Goal: Task Accomplishment & Management: Use online tool/utility

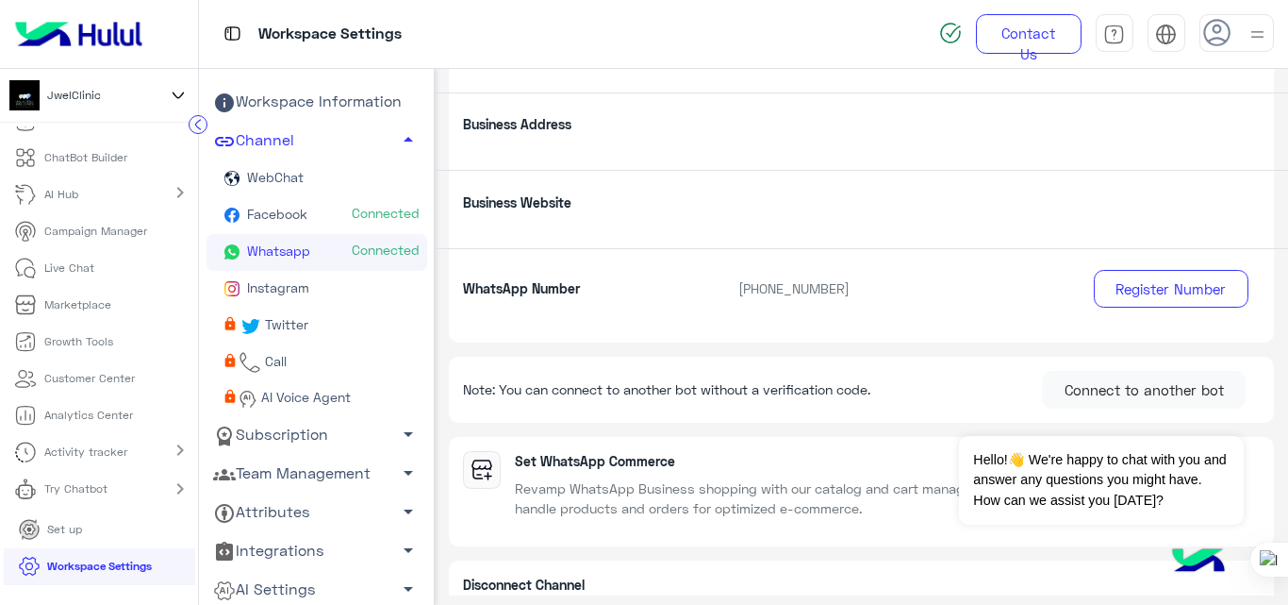
scroll to position [45, 0]
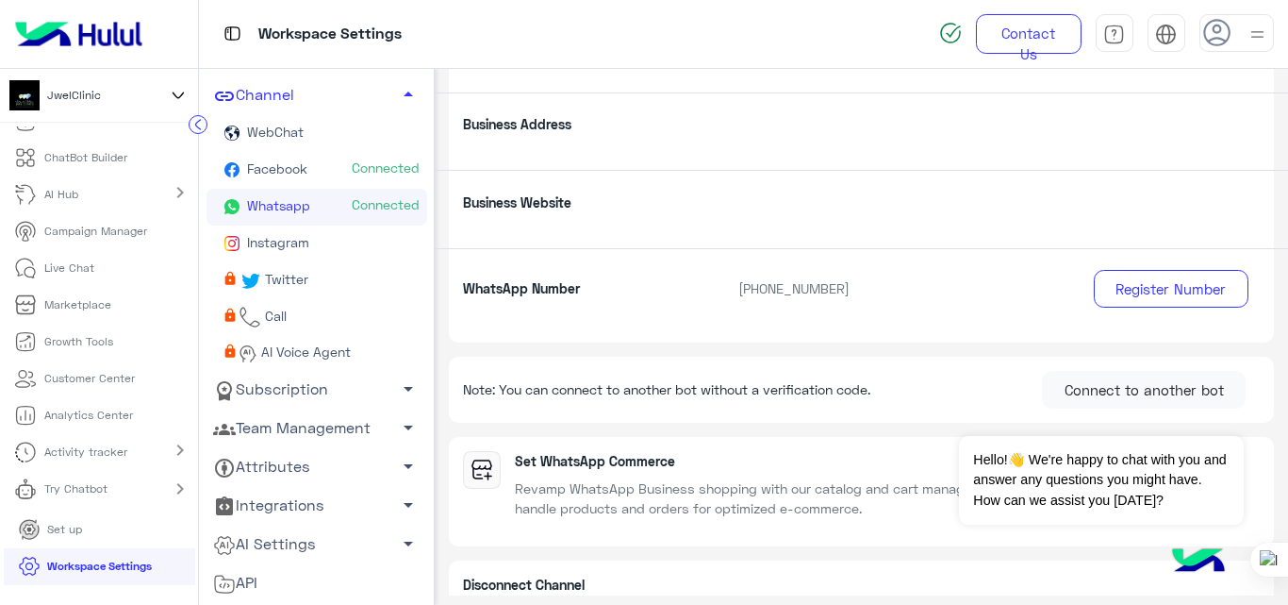
click at [325, 536] on link "AI Settings arrow_drop_down" at bounding box center [317, 544] width 221 height 39
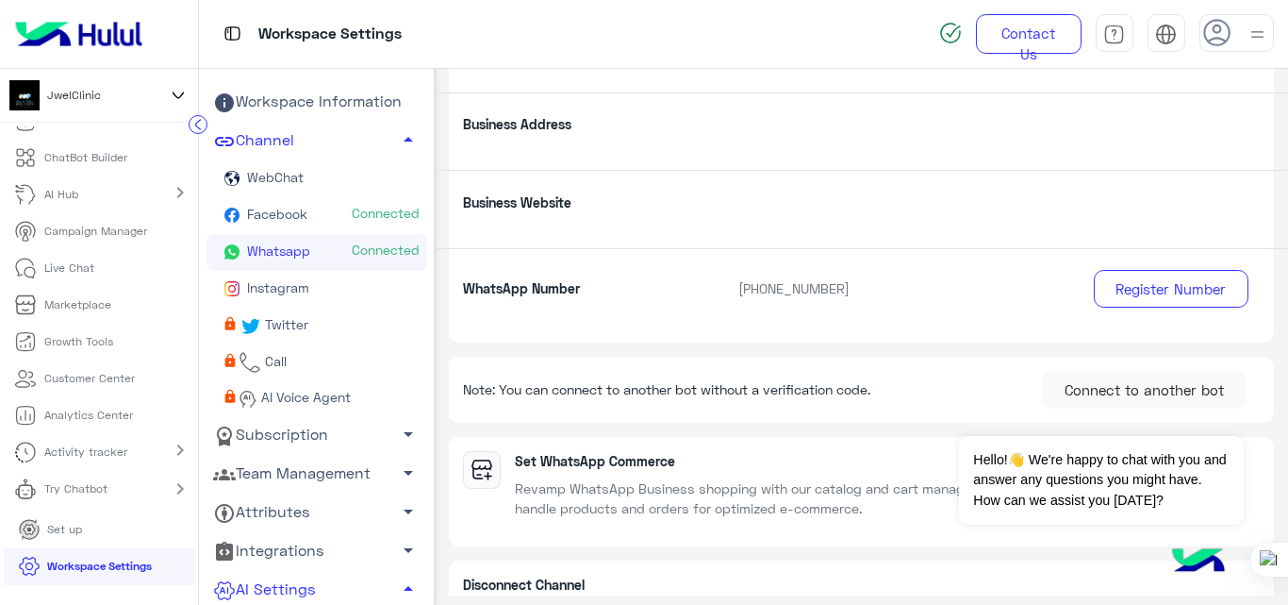
scroll to position [144, 0]
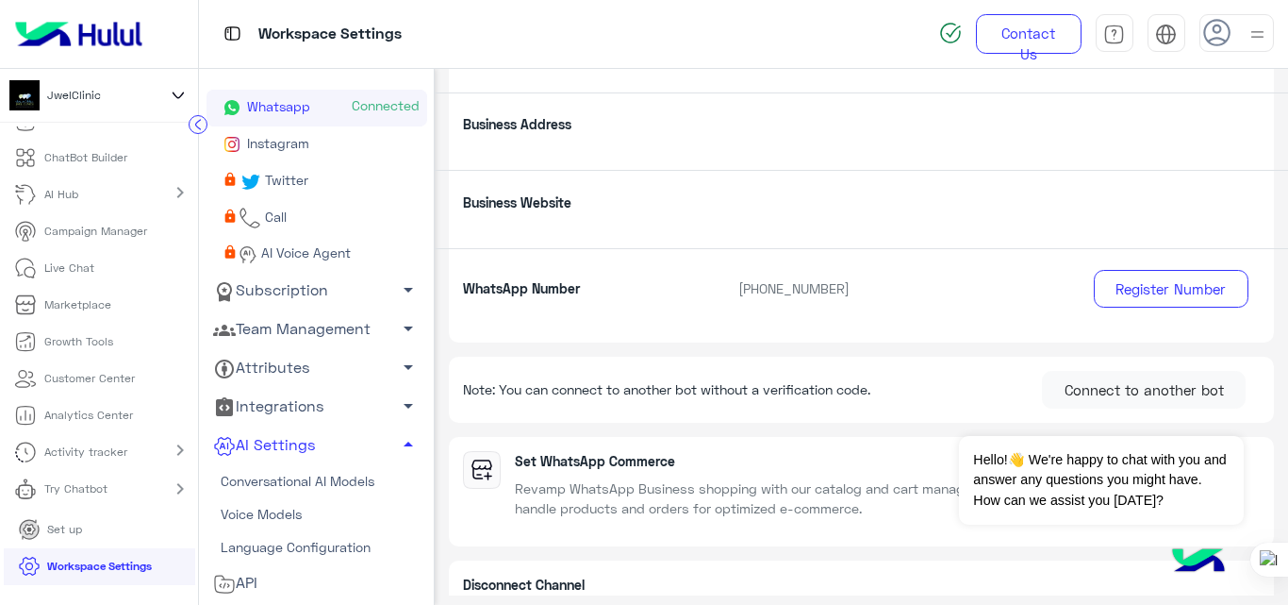
click at [327, 323] on link "Team Management arrow_drop_down" at bounding box center [317, 328] width 221 height 39
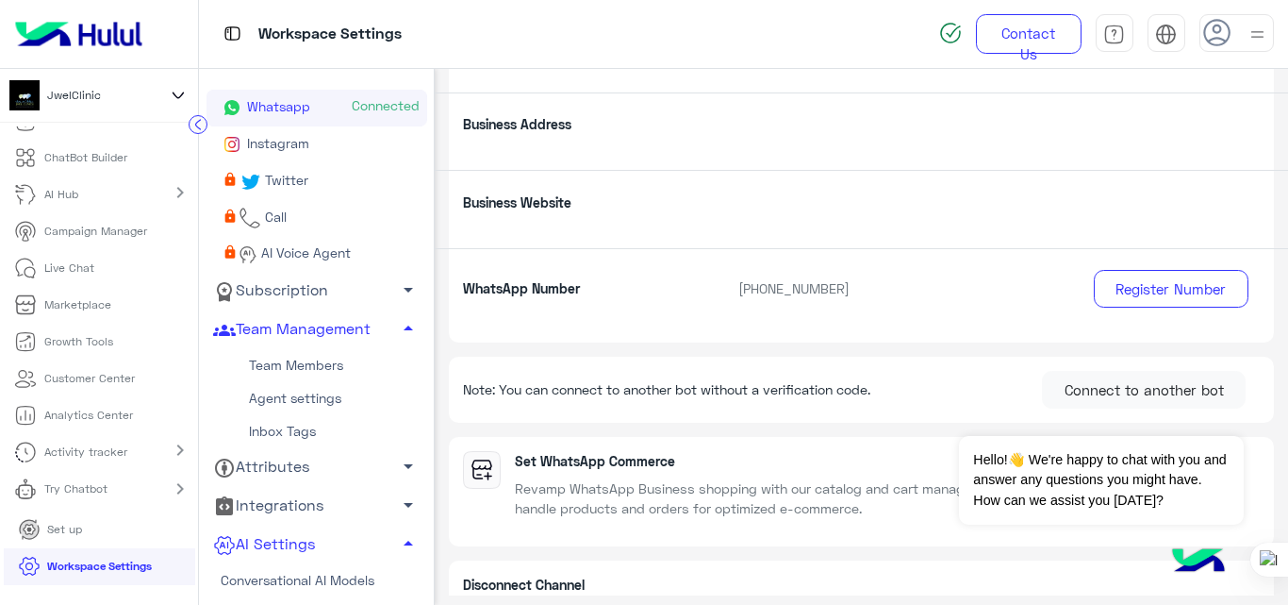
click at [322, 360] on link "Team Members" at bounding box center [317, 364] width 221 height 33
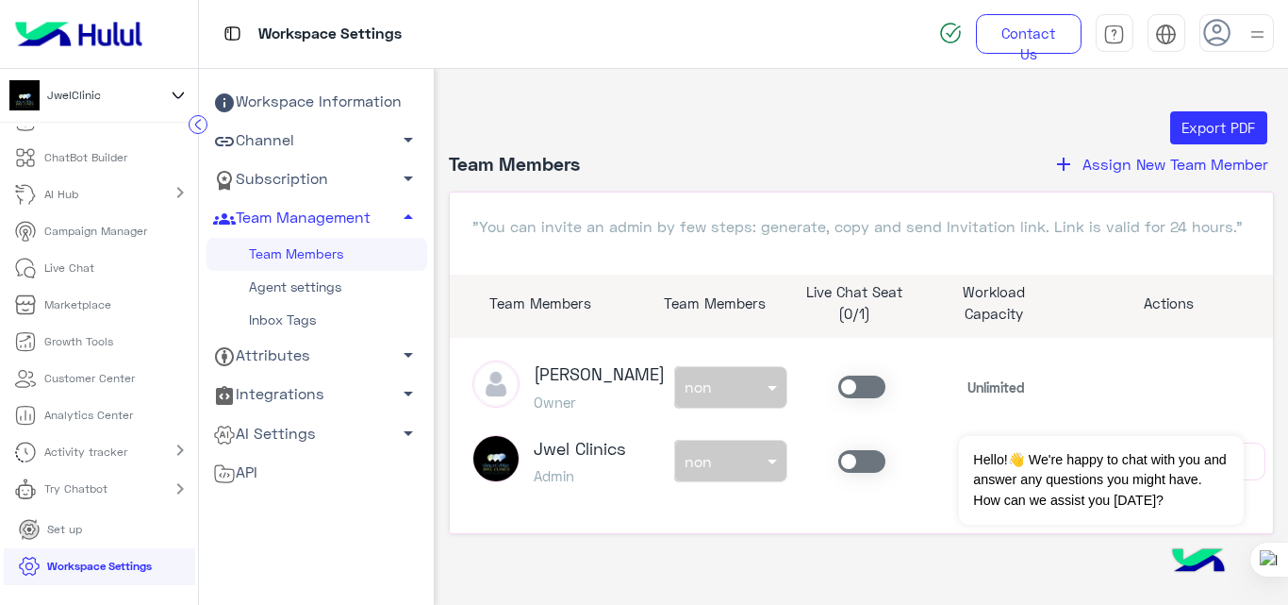
click at [1144, 165] on span "Assign New Team Member" at bounding box center [1176, 164] width 186 height 18
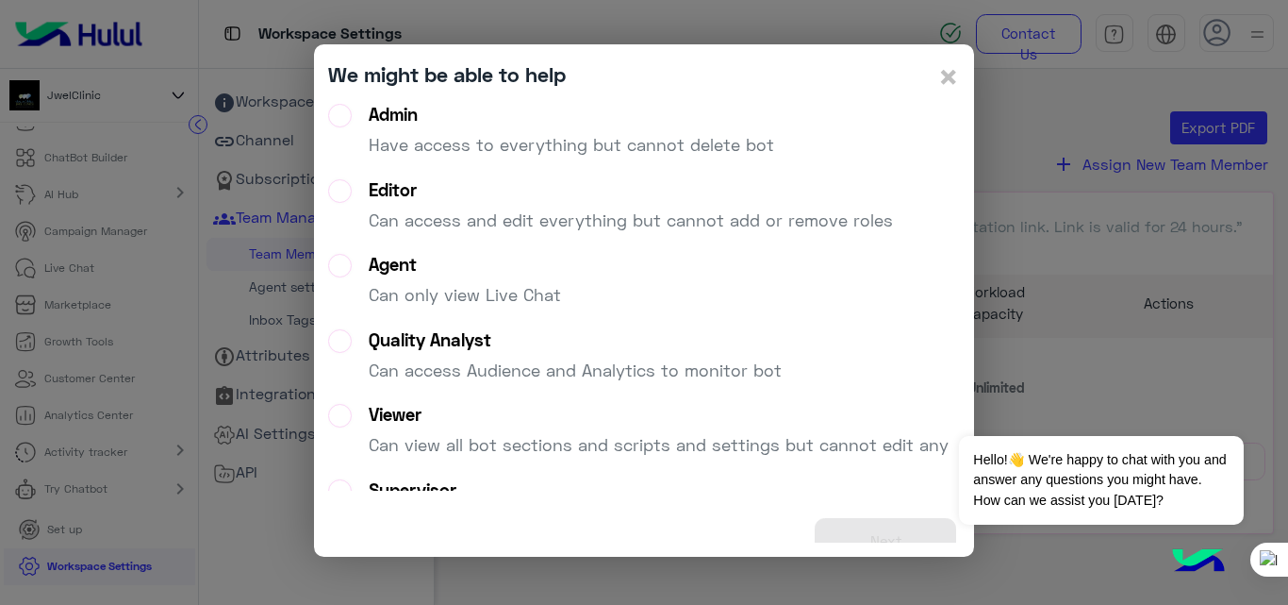
click at [542, 141] on p "Have access to everything but cannot delete bot" at bounding box center [572, 144] width 406 height 25
click at [842, 527] on button "Next" at bounding box center [885, 541] width 141 height 46
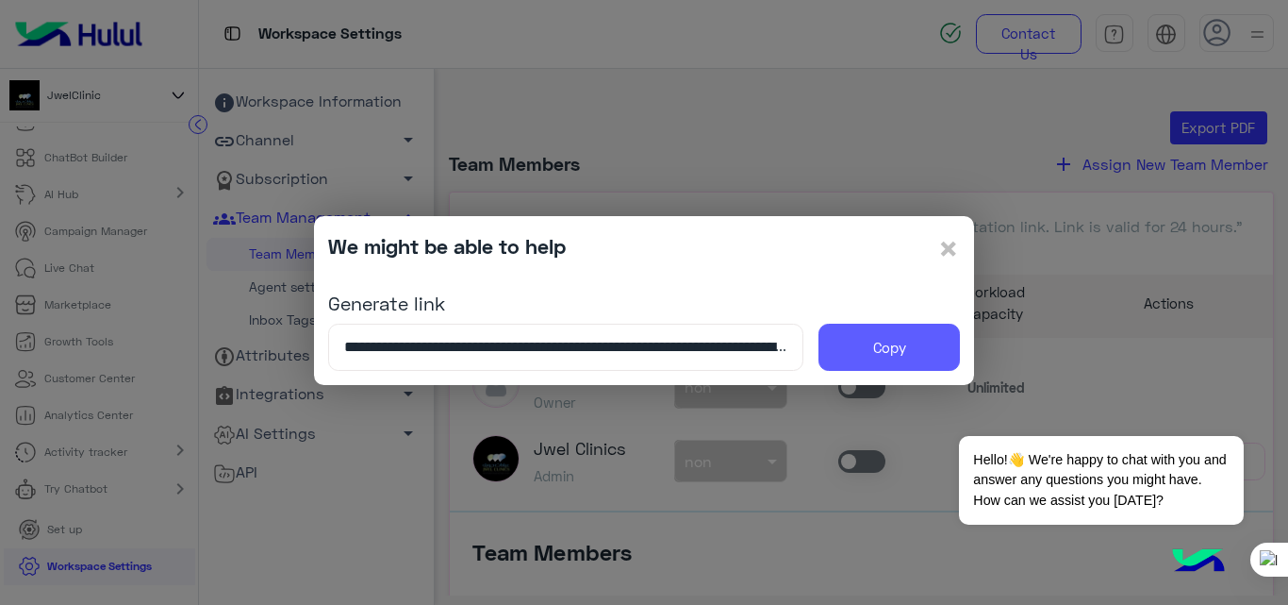
click at [870, 332] on button "Copy" at bounding box center [889, 347] width 141 height 47
click at [947, 246] on span "×" at bounding box center [949, 247] width 23 height 42
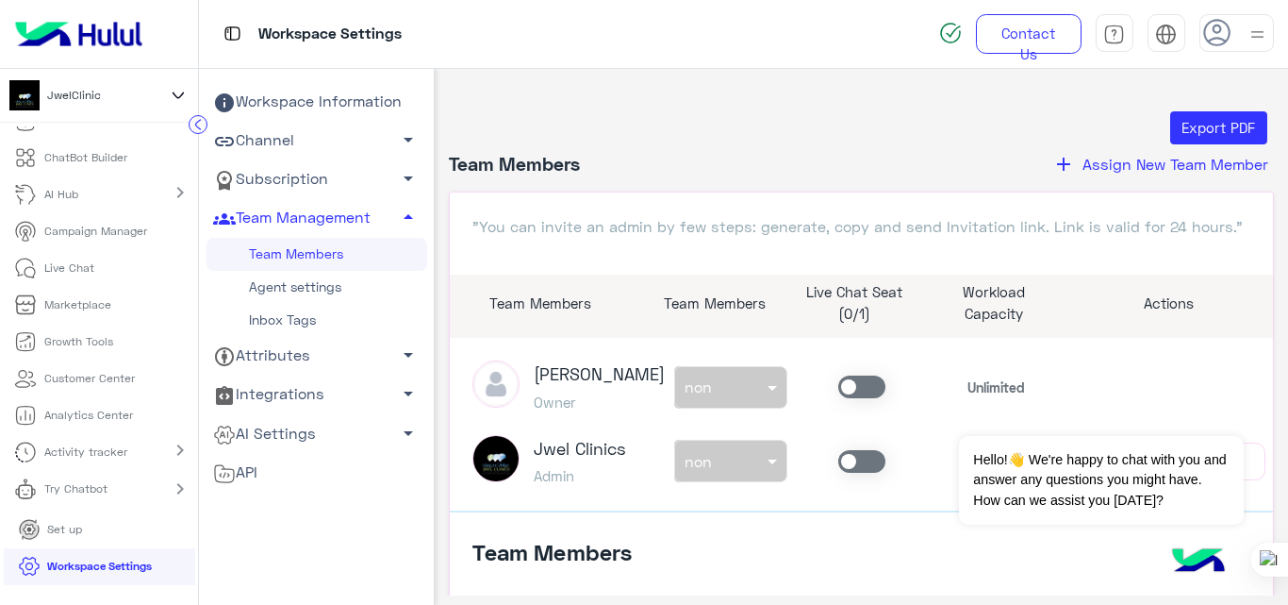
click at [88, 170] on link "ChatBot Builder" at bounding box center [70, 158] width 141 height 37
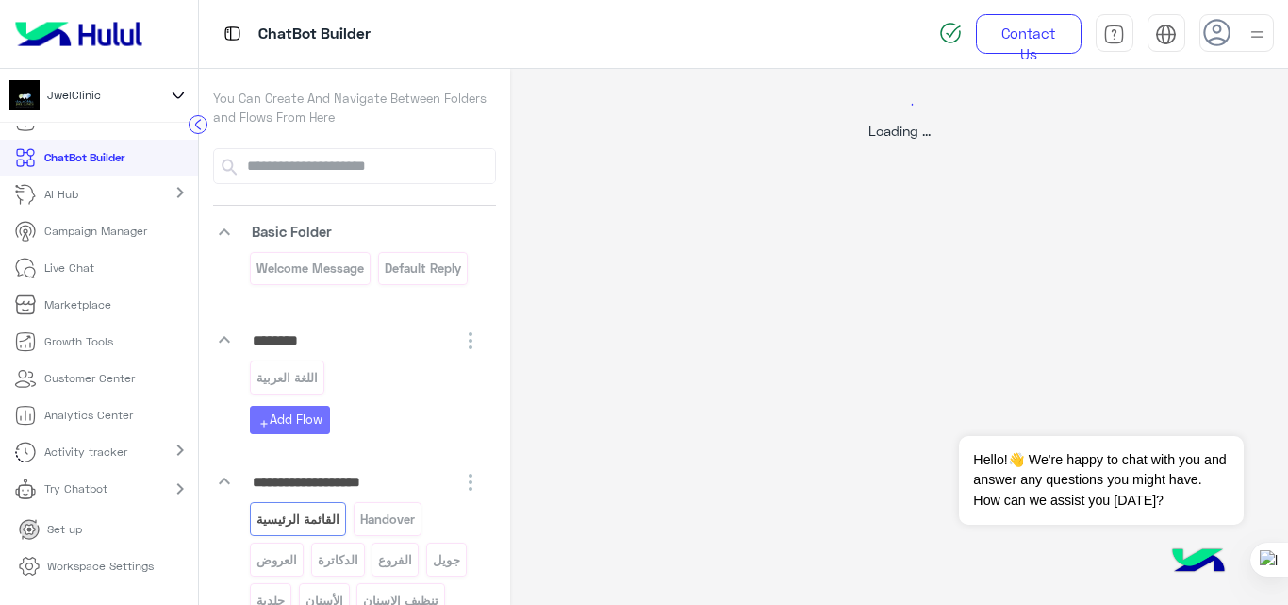
select select "*"
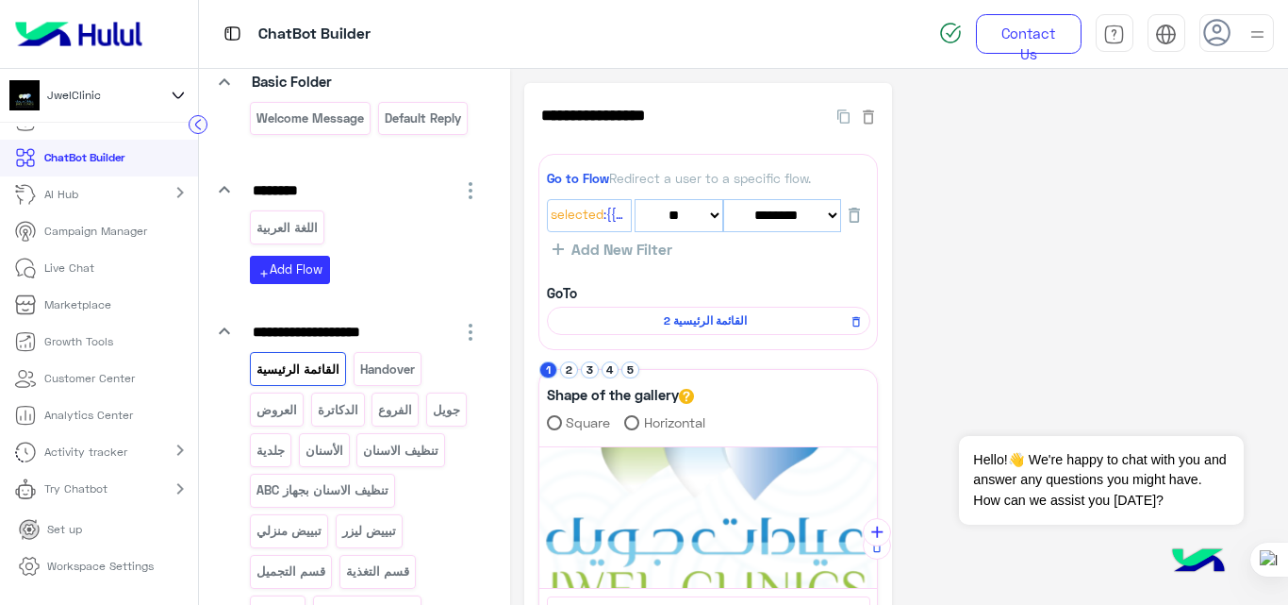
scroll to position [151, 0]
click at [374, 526] on p "تبييض ليزر" at bounding box center [368, 530] width 57 height 22
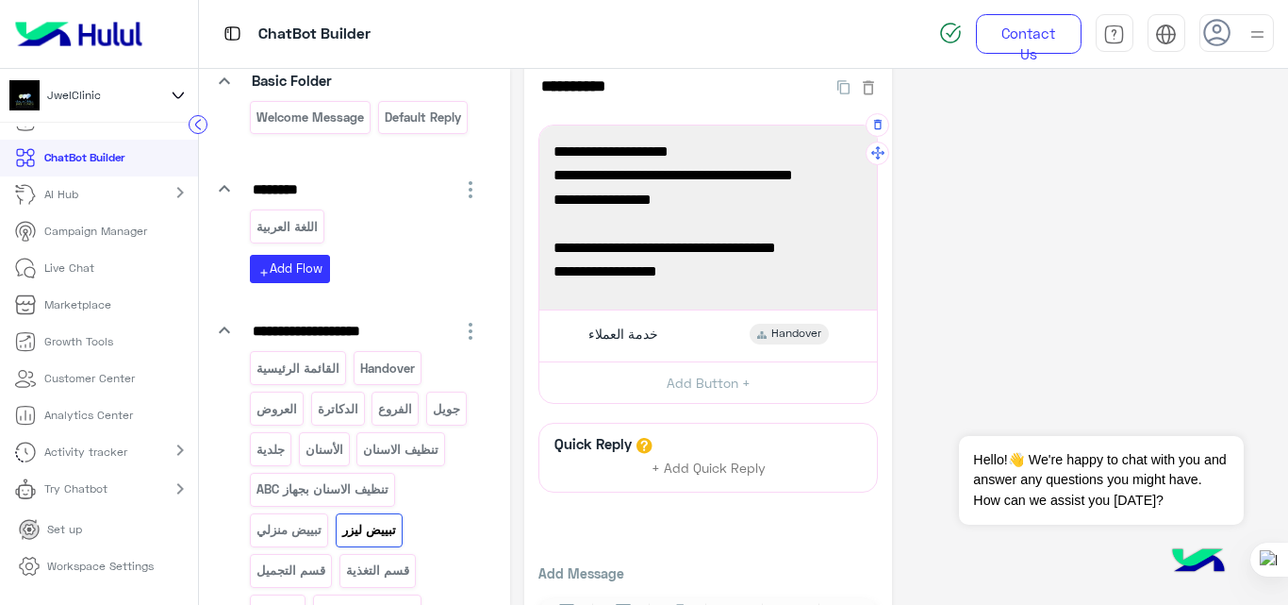
scroll to position [0, 0]
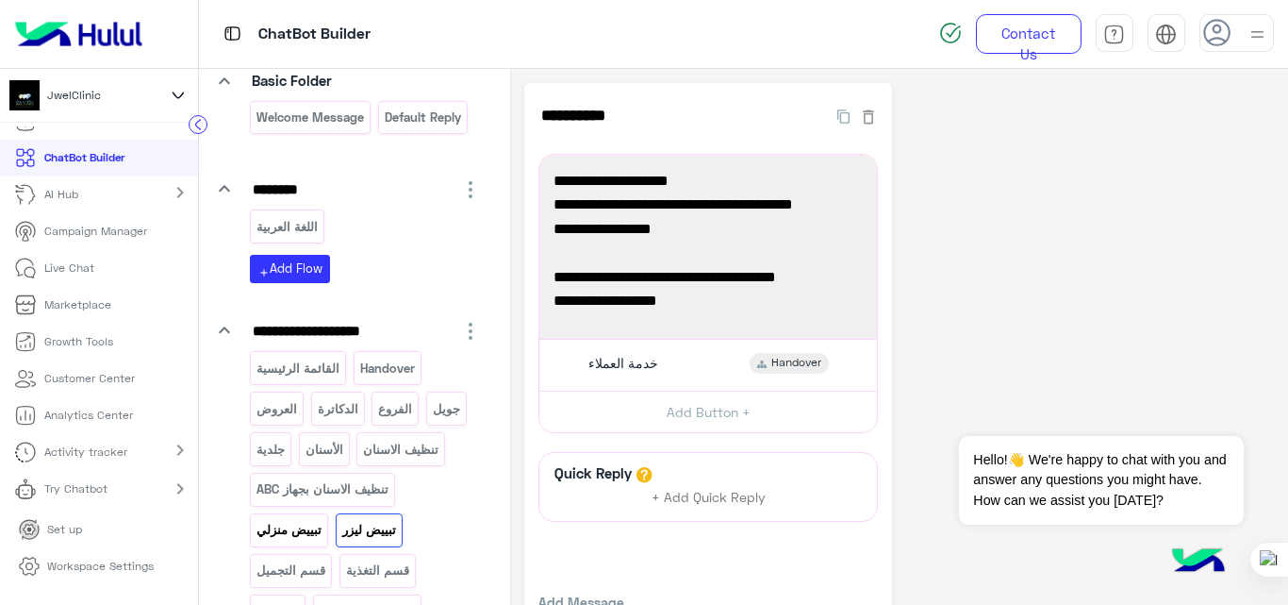
click at [299, 531] on p "تبييض منزلي" at bounding box center [290, 530] width 68 height 22
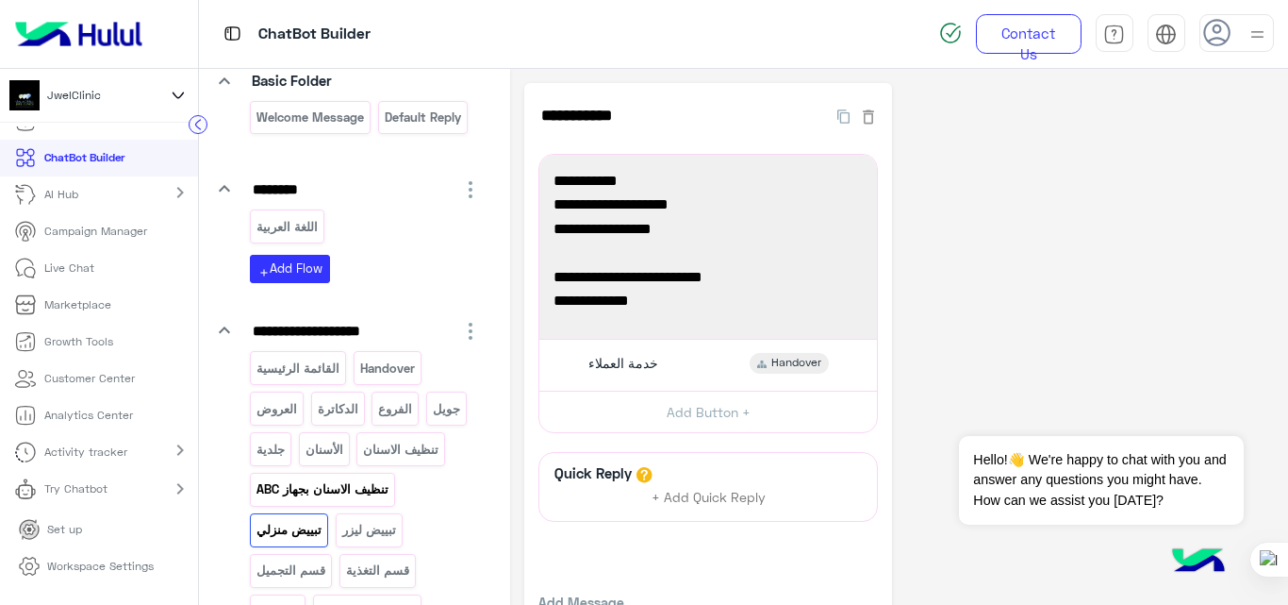
click at [340, 487] on p "تنظيف الاسنان بجهاز ABC" at bounding box center [323, 489] width 135 height 22
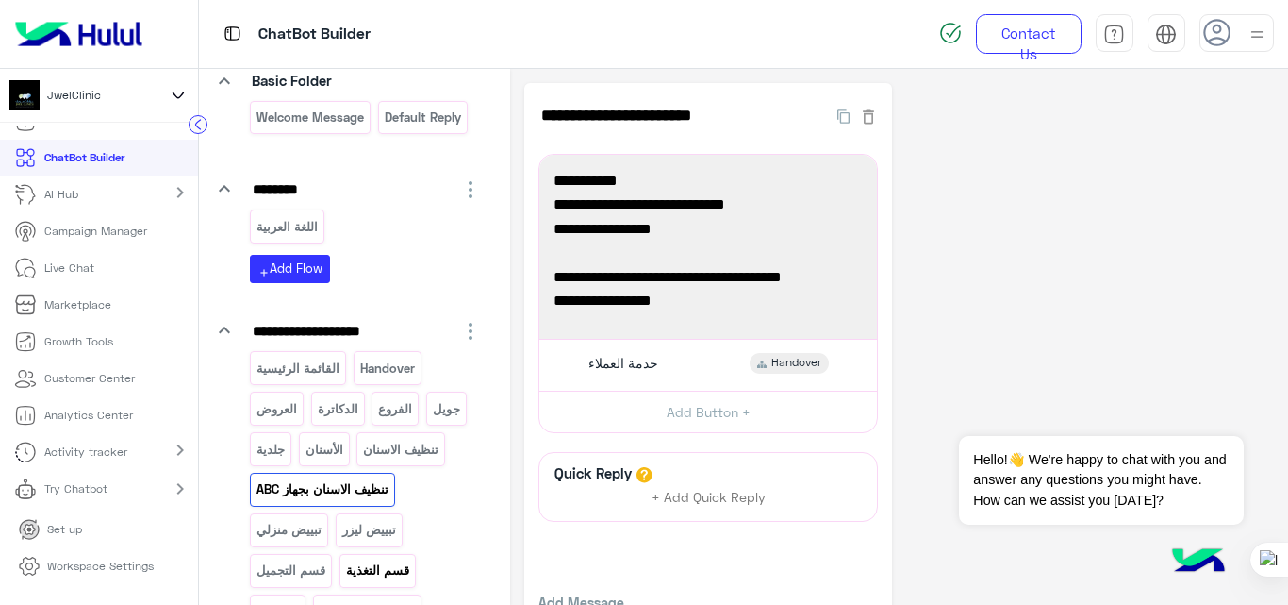
click at [382, 568] on p "قسم التغذية" at bounding box center [377, 570] width 66 height 22
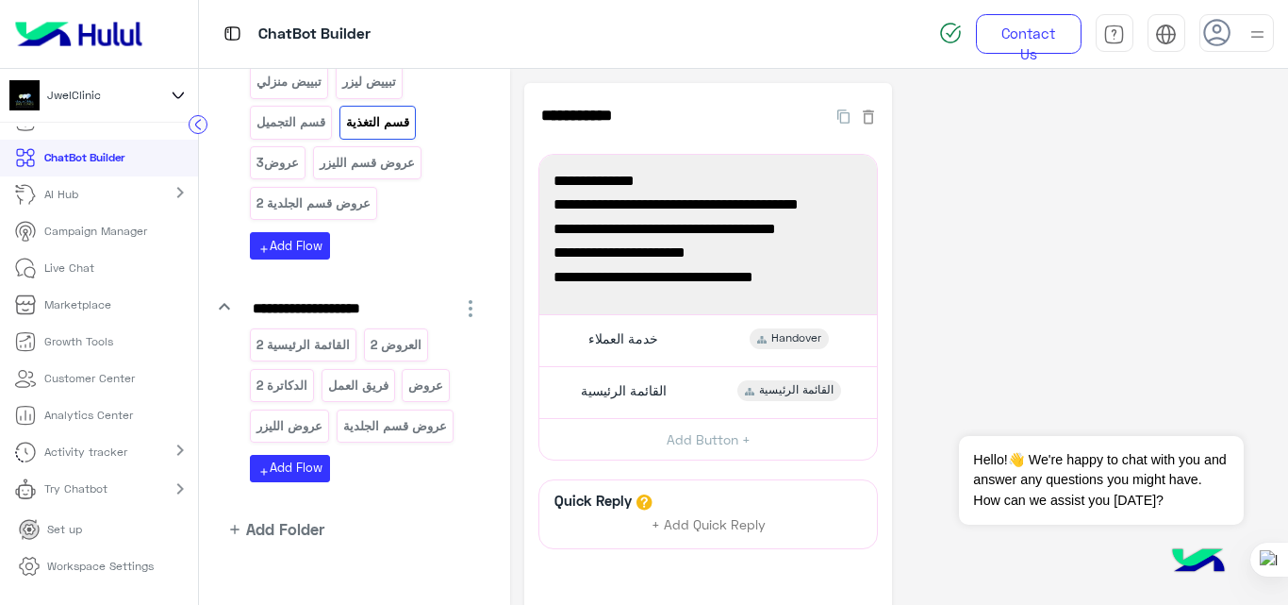
scroll to position [600, 0]
click at [319, 358] on div "القائمة الرئيسية 2" at bounding box center [303, 343] width 107 height 33
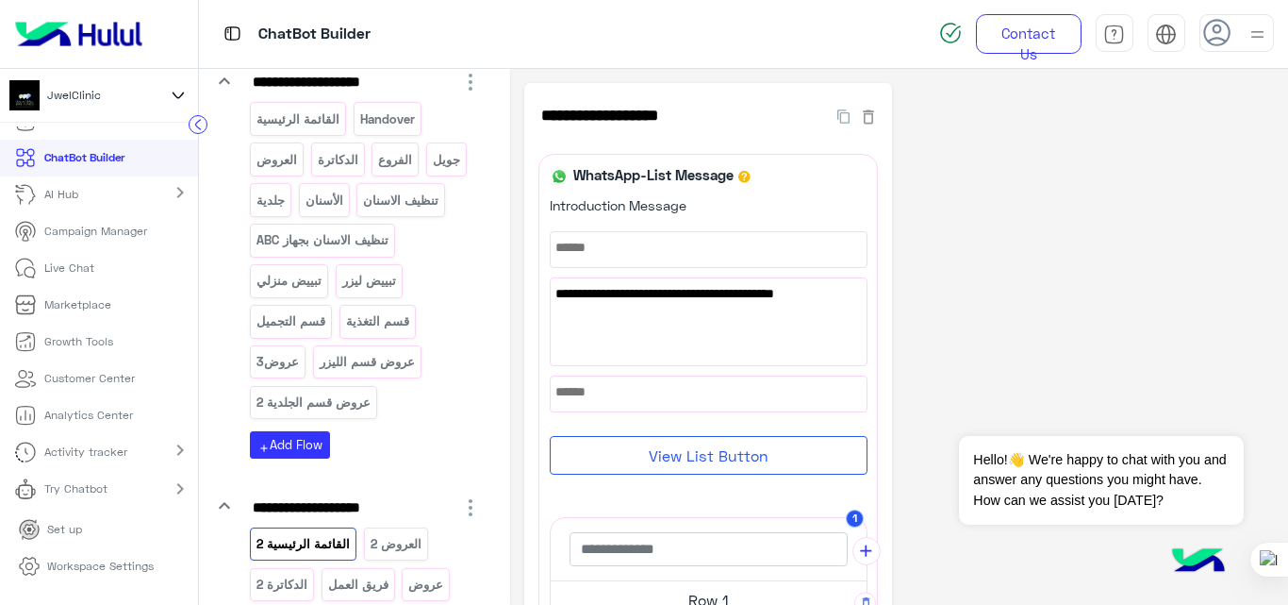
scroll to position [399, 0]
click at [375, 362] on p "عروض قسم الليزر" at bounding box center [367, 363] width 98 height 22
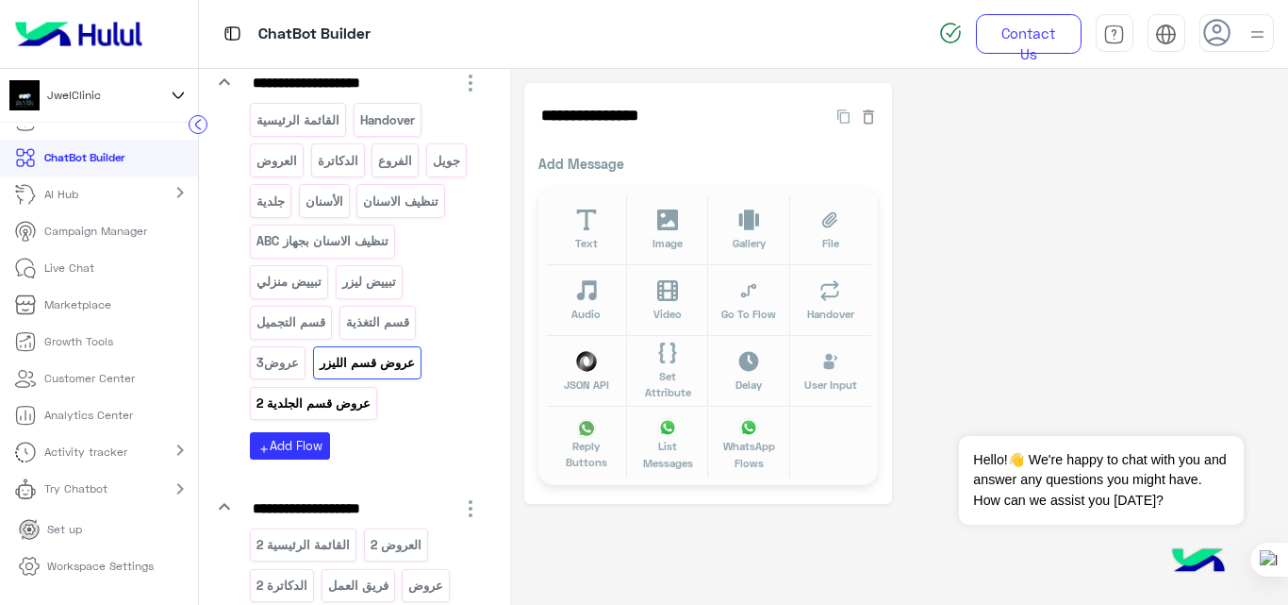
click at [346, 409] on p "عروض قسم الجلدية 2" at bounding box center [314, 403] width 117 height 22
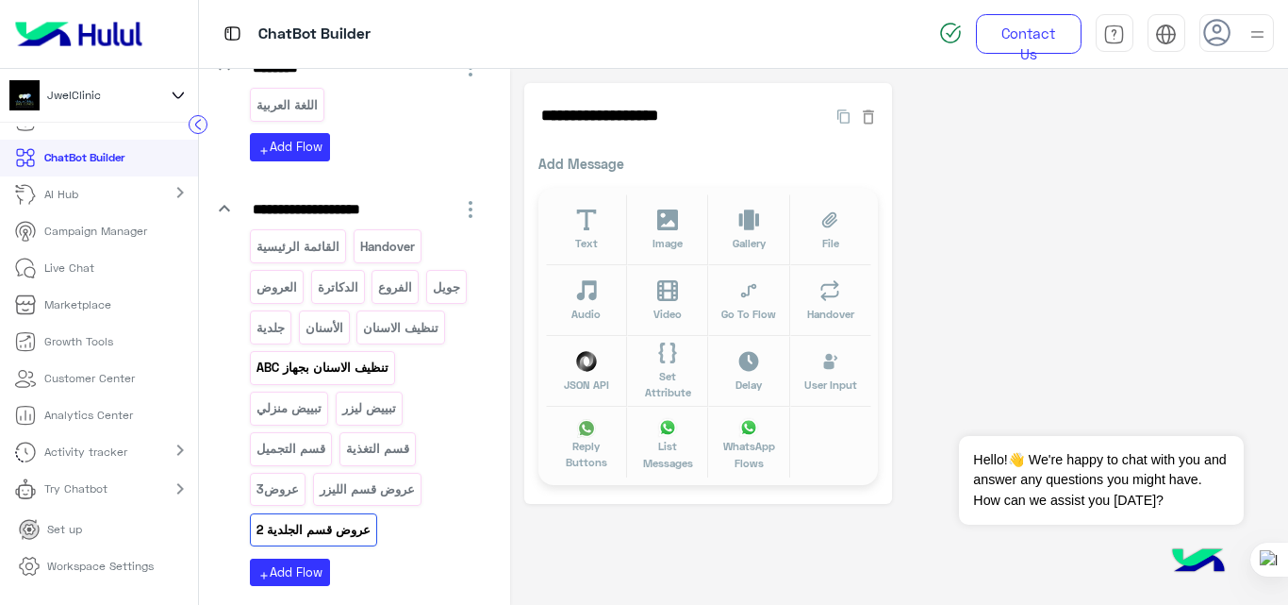
scroll to position [272, 0]
click at [301, 242] on p "القائمة الرئيسية" at bounding box center [299, 248] width 86 height 22
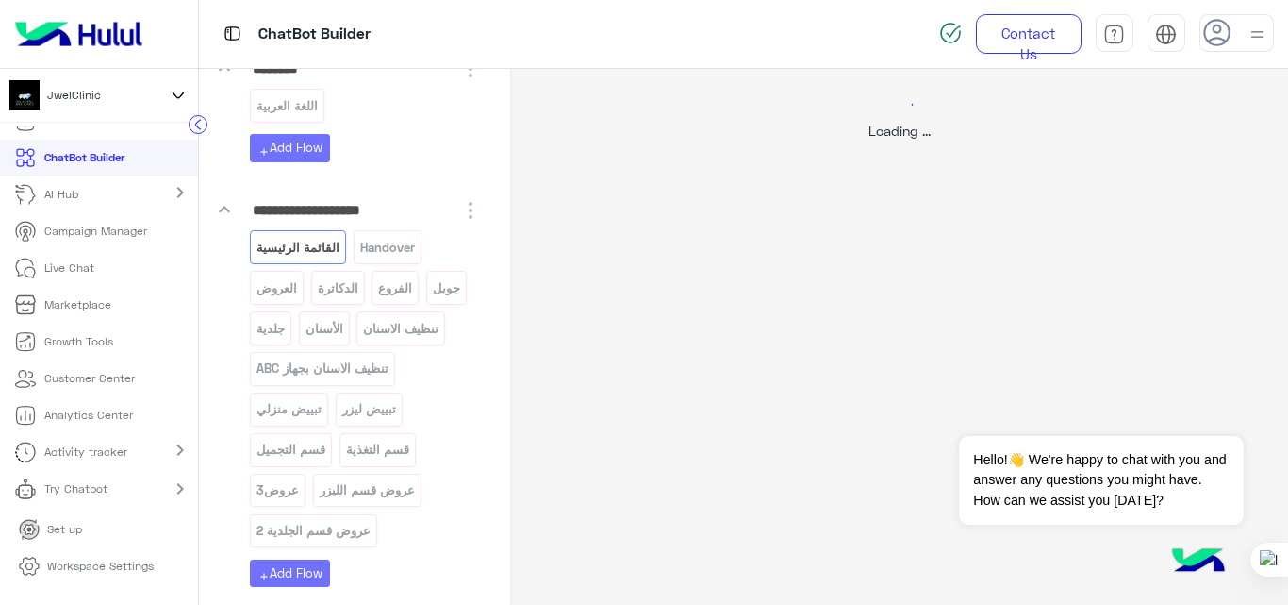
select select "*"
